Goal: Check status: Check status

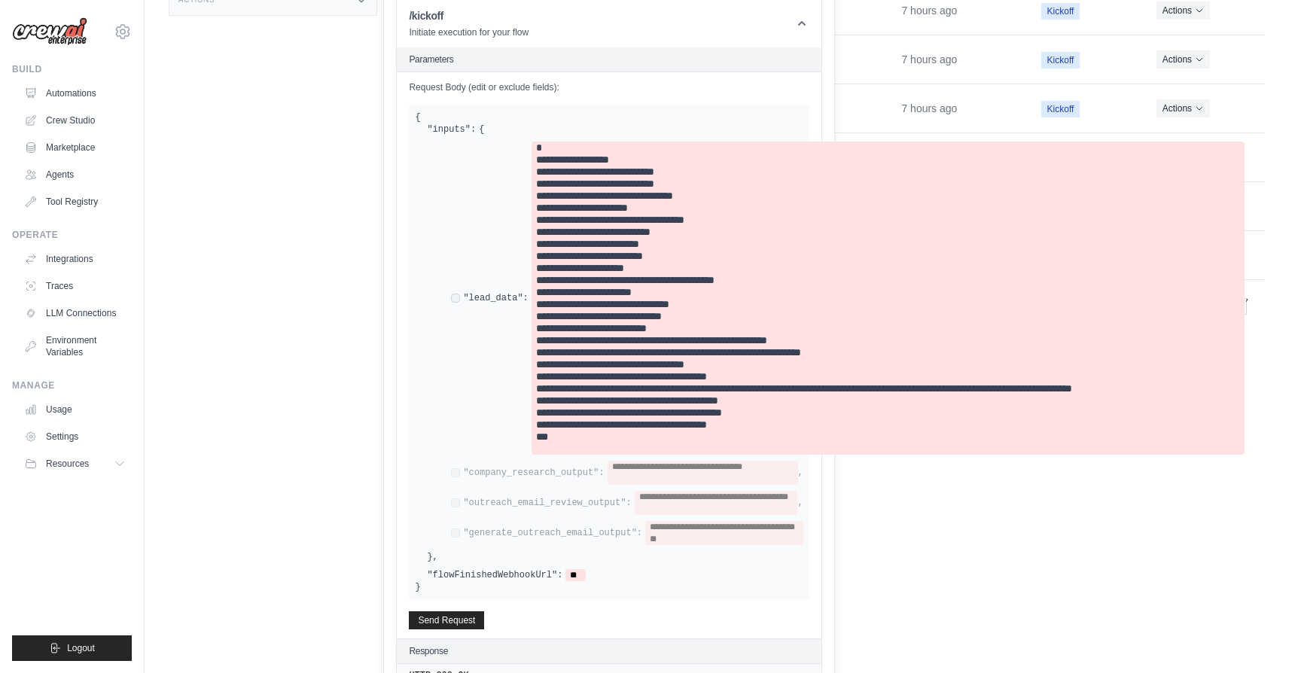
scroll to position [509, 0]
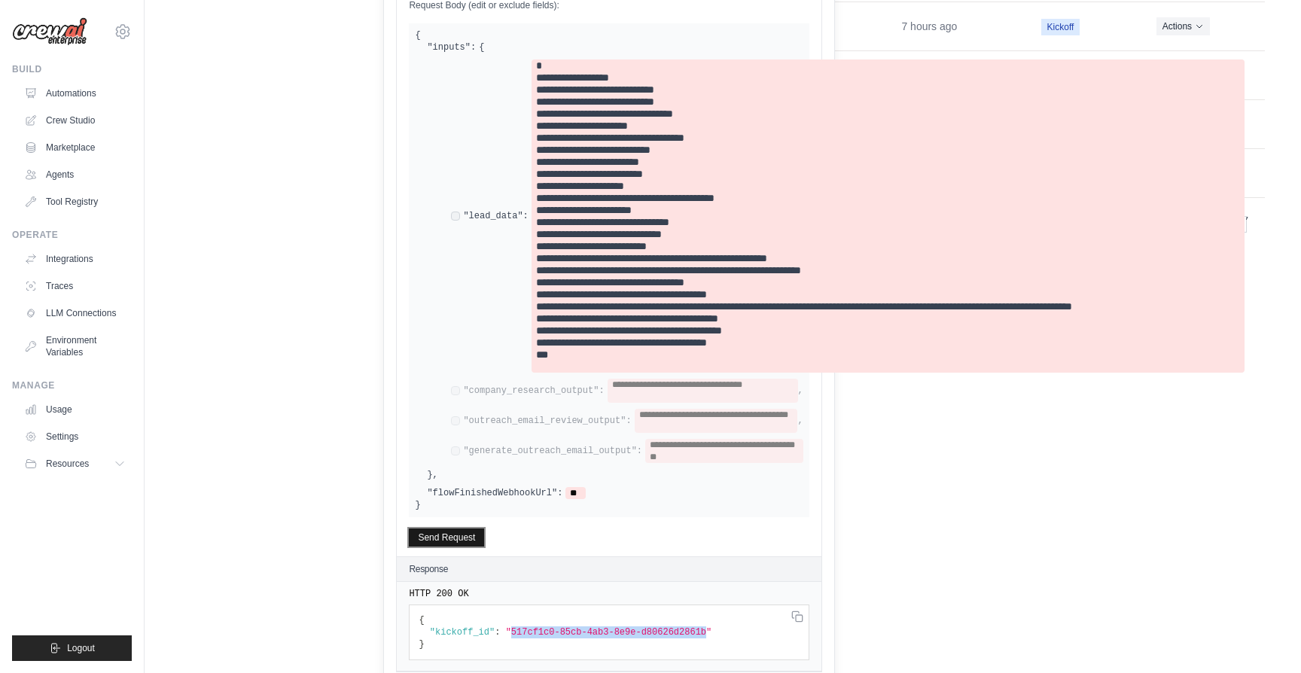
click at [438, 540] on button "Send Request" at bounding box center [446, 537] width 75 height 18
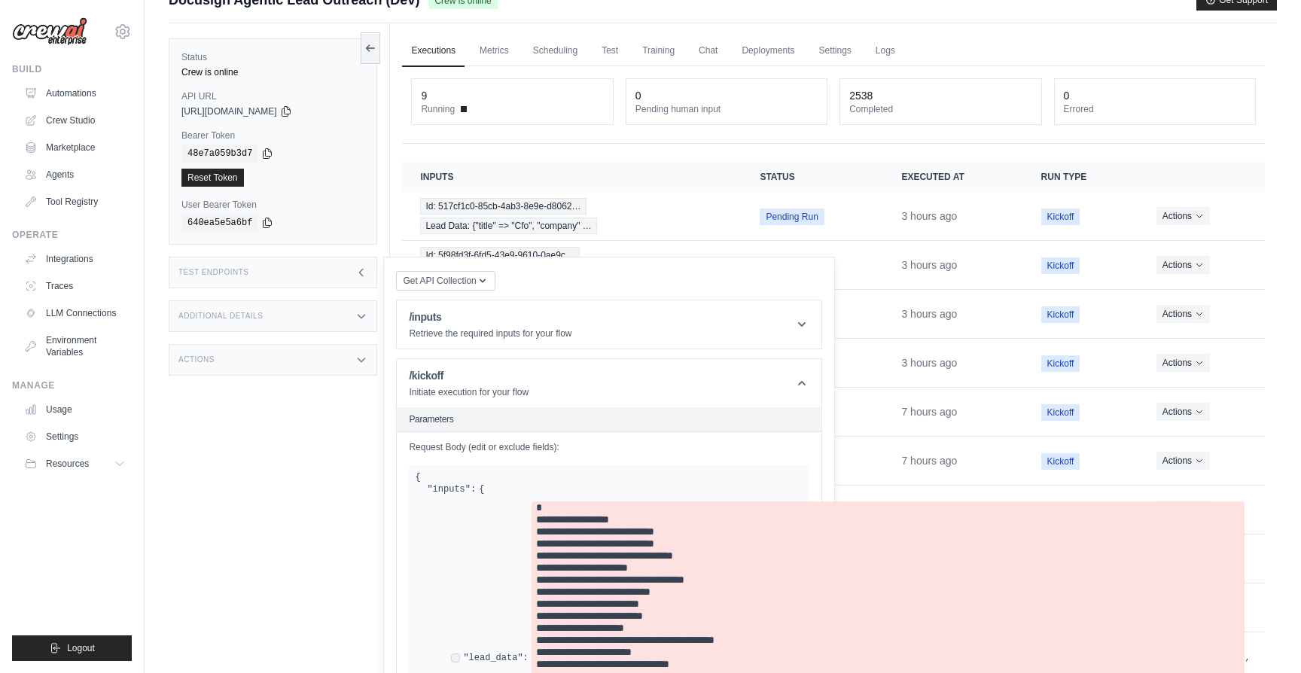
scroll to position [0, 0]
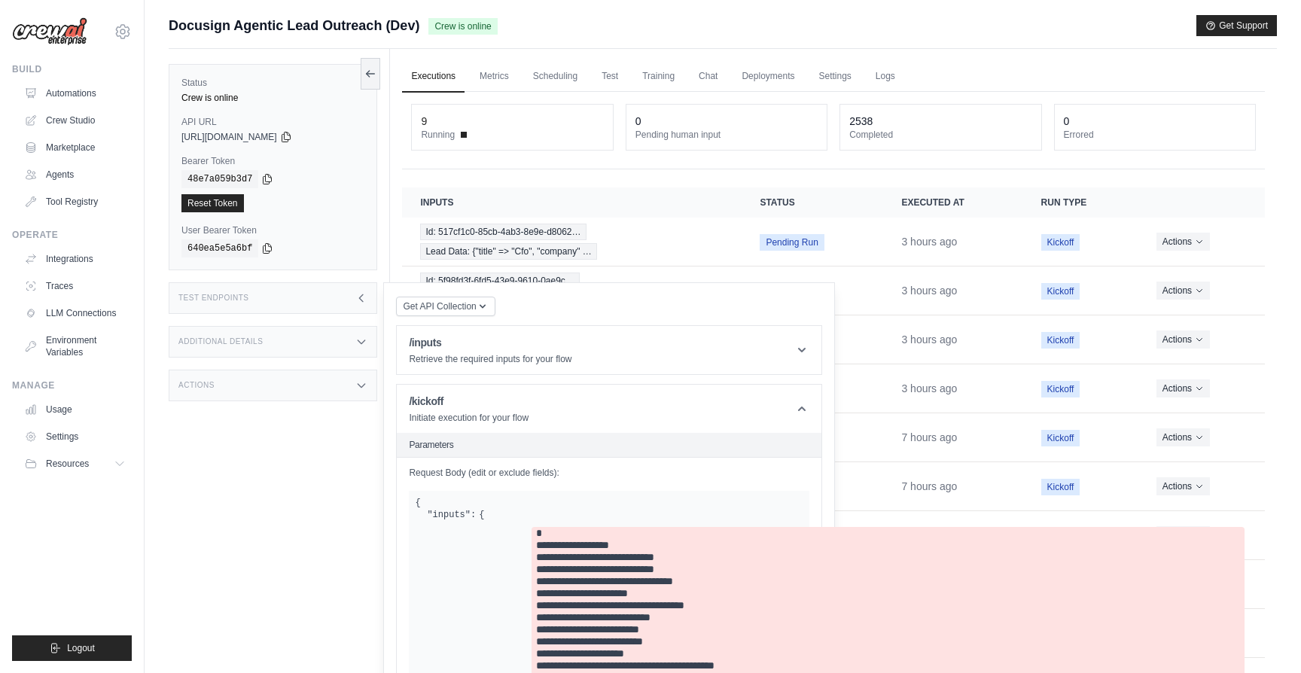
click at [437, 78] on link "Executions" at bounding box center [433, 77] width 62 height 32
click at [495, 253] on span "Lead Data: {"title" => "Cfo", "company" …" at bounding box center [508, 251] width 176 height 17
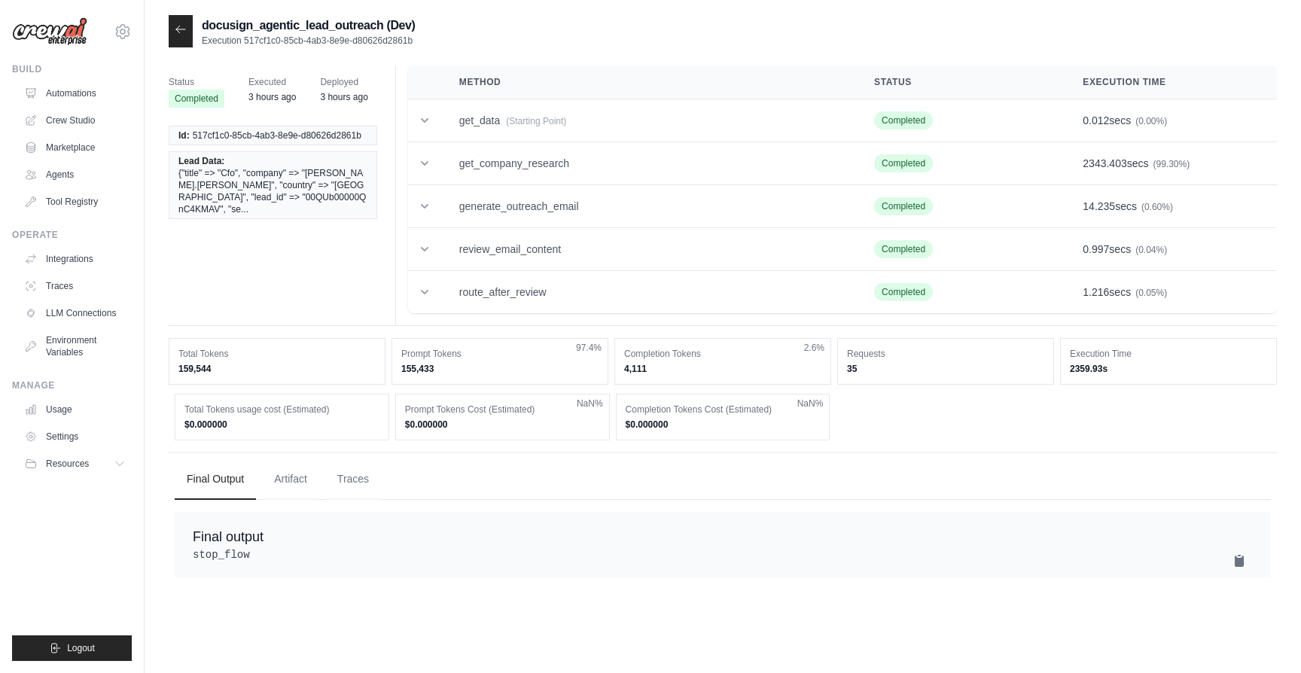
click at [169, 28] on div at bounding box center [181, 31] width 24 height 32
click at [178, 30] on icon at bounding box center [180, 29] width 9 height 7
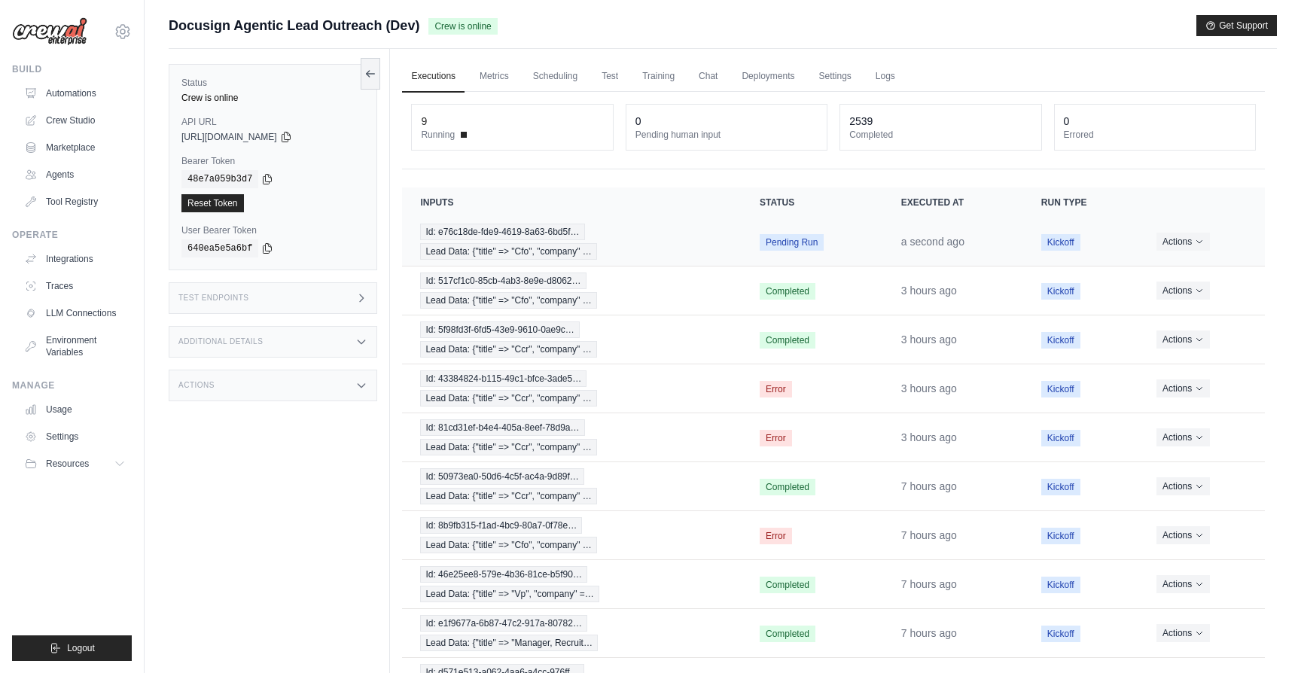
click at [628, 263] on td "Id: e76c18de-fde9-4619-8a63-6bd5f… Lead Data: {"title" => "Cfo", "company" …" at bounding box center [571, 242] width 339 height 49
click at [620, 256] on div "Id: e76c18de-fde9-4619-8a63-6bd5f… Lead Data: {"title" => "Cfo", "company" …" at bounding box center [571, 242] width 303 height 36
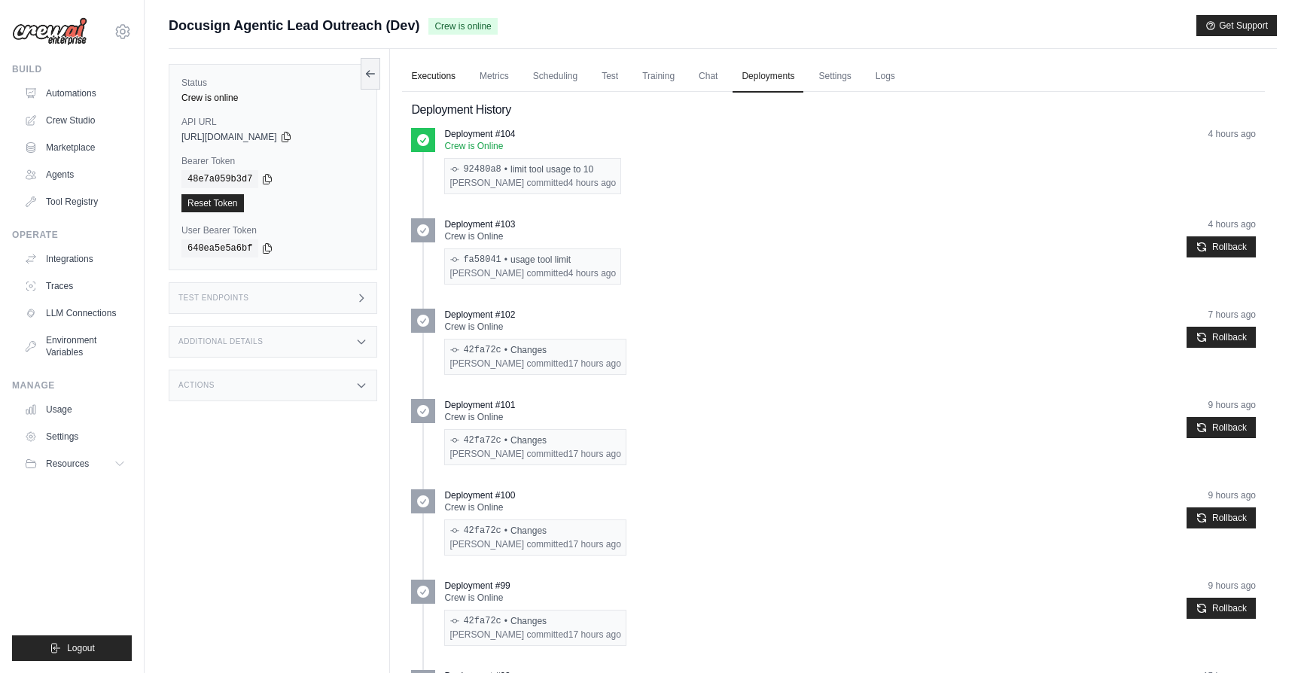
click at [445, 77] on link "Executions" at bounding box center [433, 77] width 62 height 32
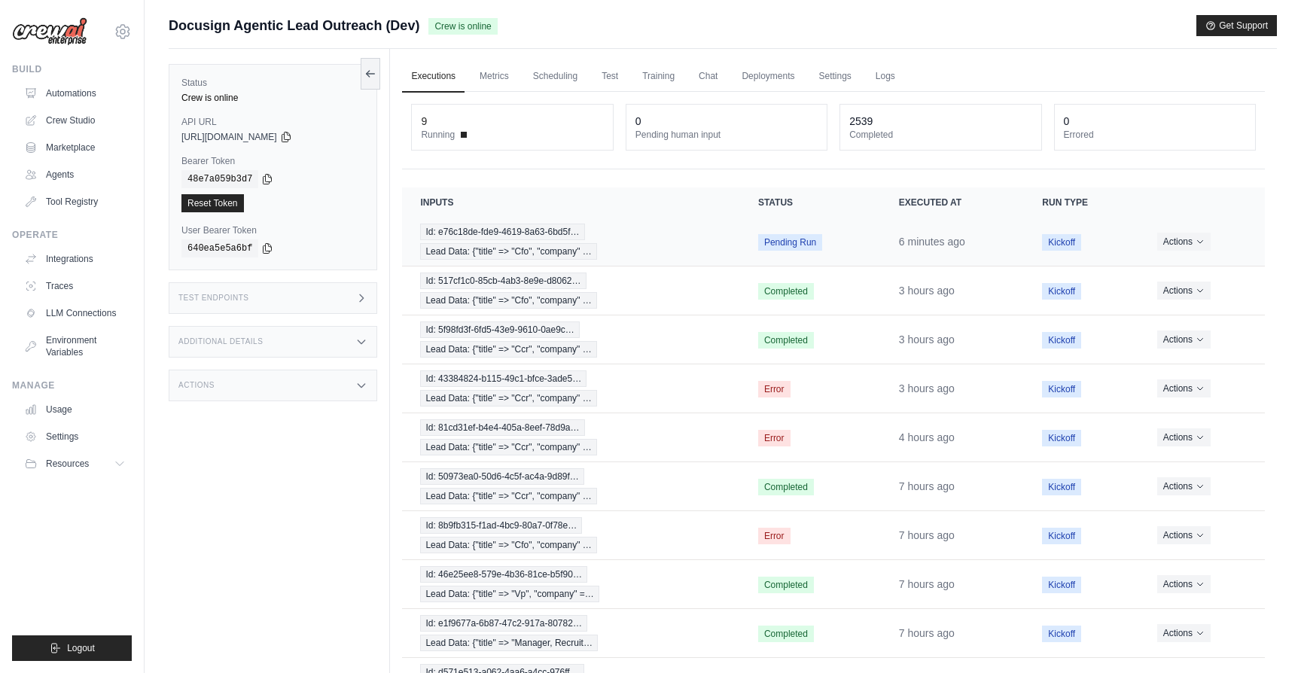
click at [636, 253] on div "Id: e76c18de-fde9-4619-8a63-6bd5f… Lead Data: {"title" => "Cfo", "company" …" at bounding box center [570, 242] width 301 height 36
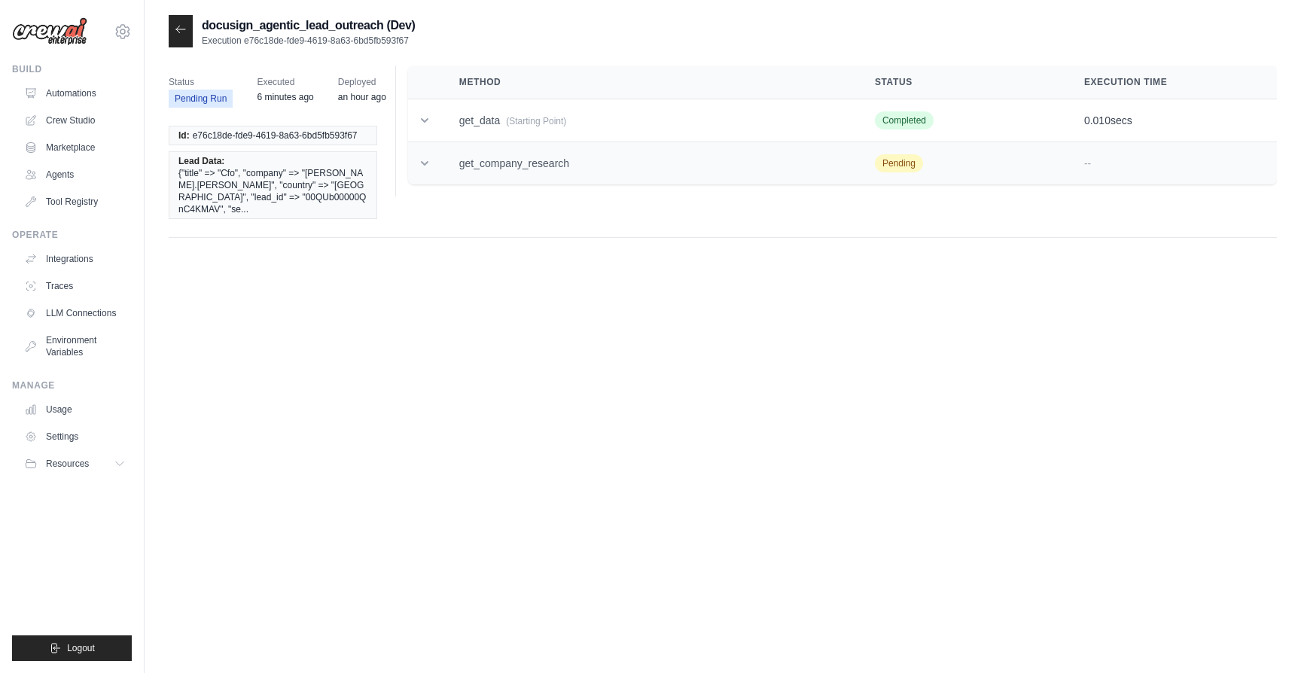
click at [567, 157] on td "get_company_research" at bounding box center [649, 163] width 416 height 43
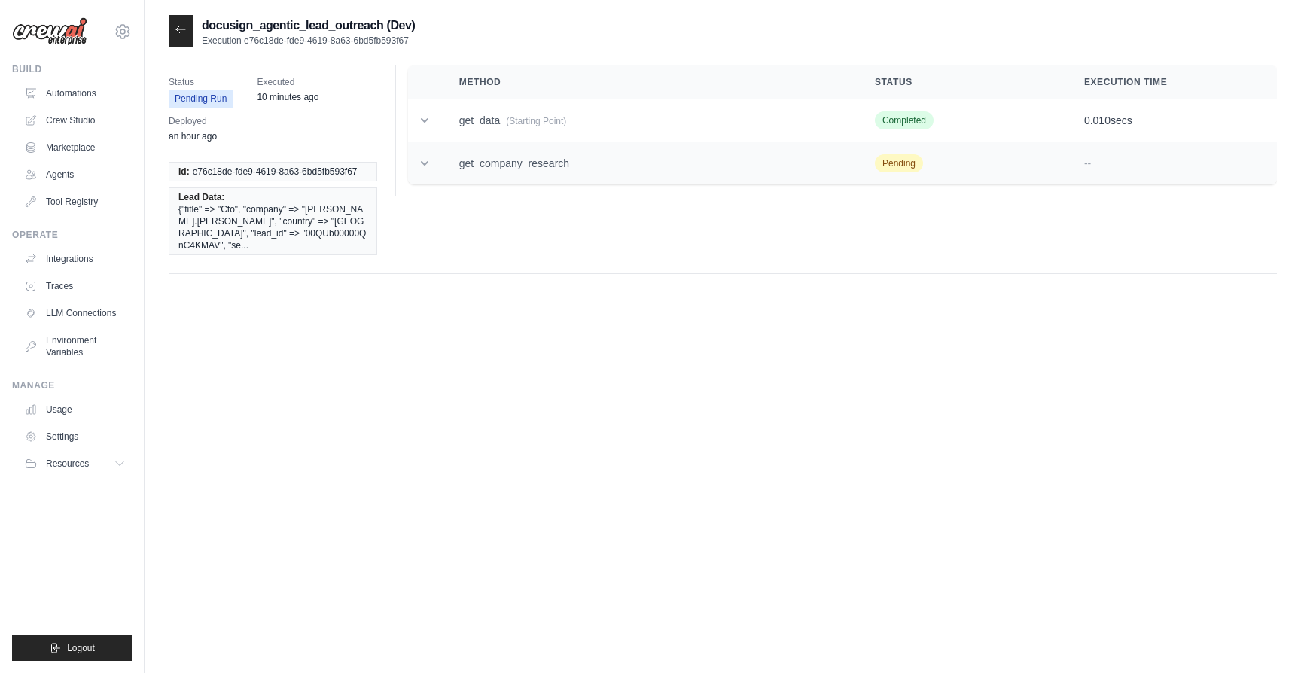
click at [674, 168] on td "get_company_research" at bounding box center [649, 163] width 416 height 43
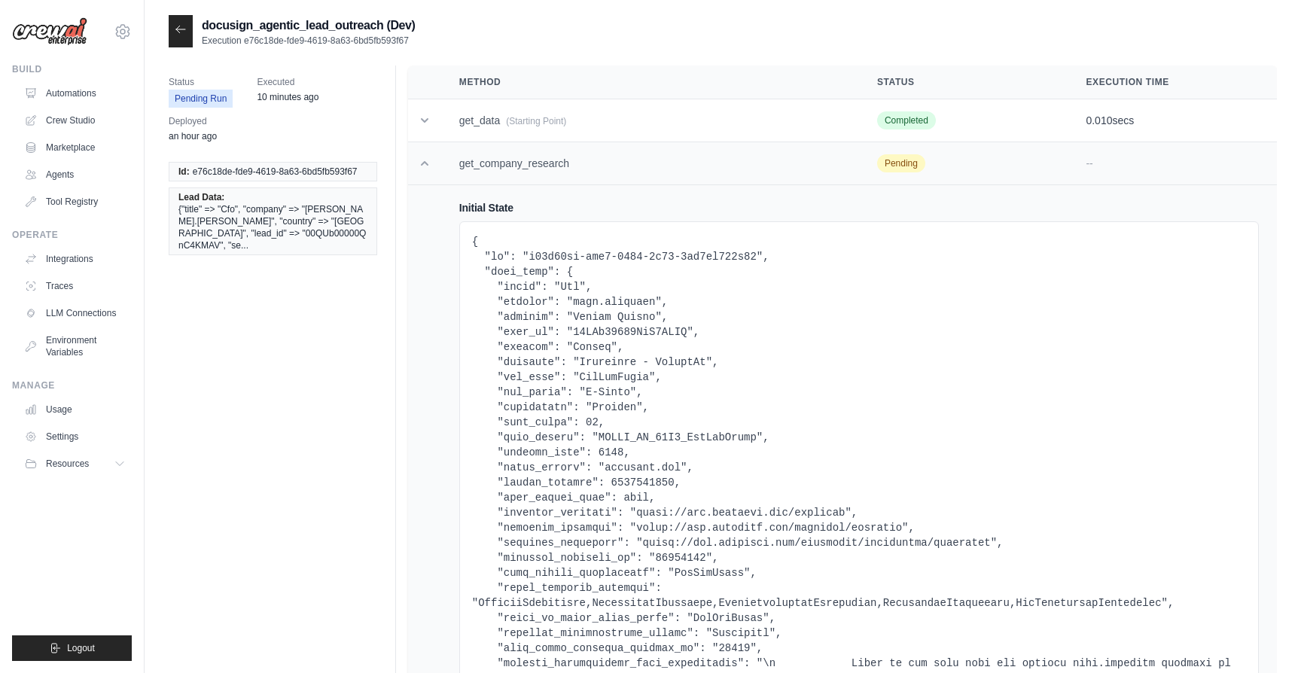
click at [674, 168] on td "get_company_research" at bounding box center [650, 163] width 418 height 43
